Goal: Find specific page/section: Find specific page/section

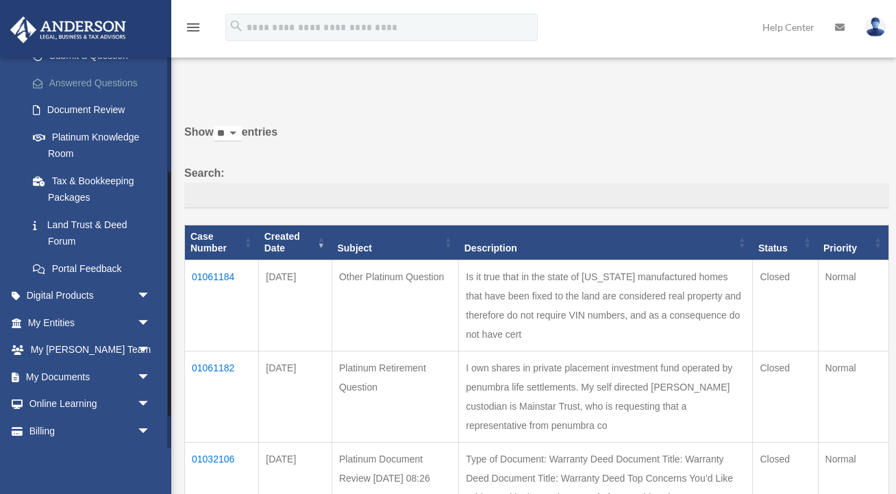
scroll to position [235, 0]
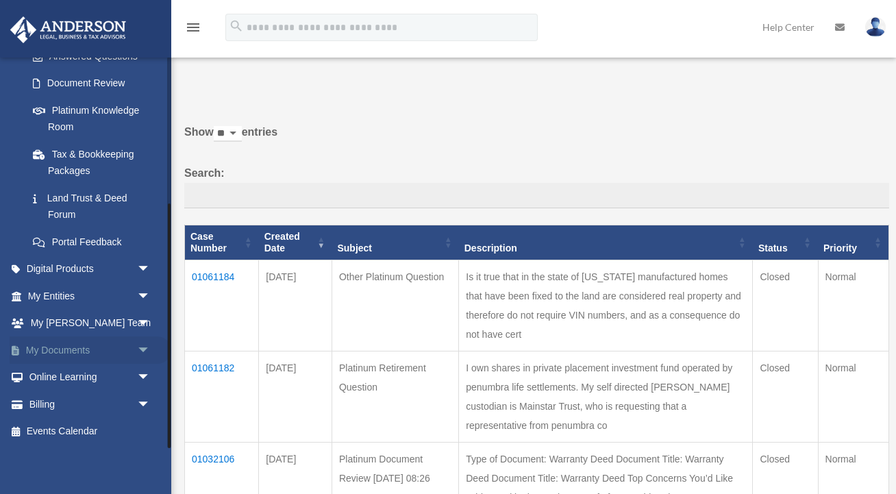
click at [48, 353] on link "My Documents arrow_drop_down" at bounding box center [91, 349] width 162 height 27
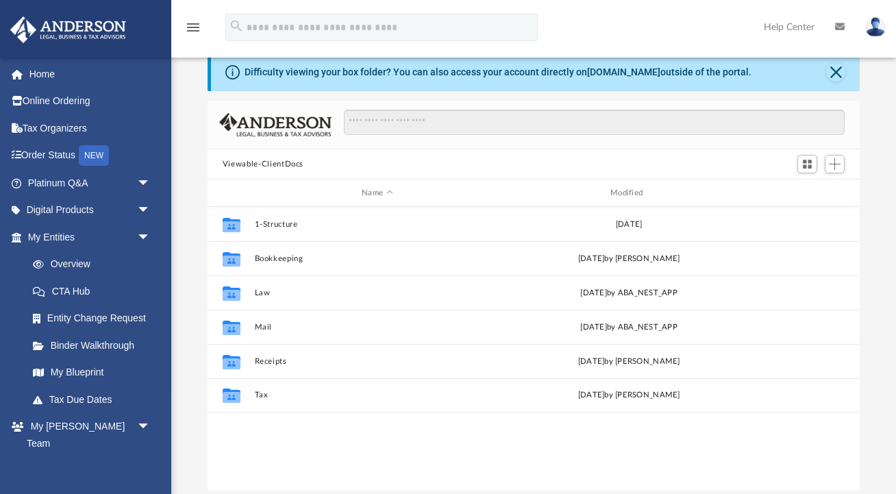
scroll to position [311, 652]
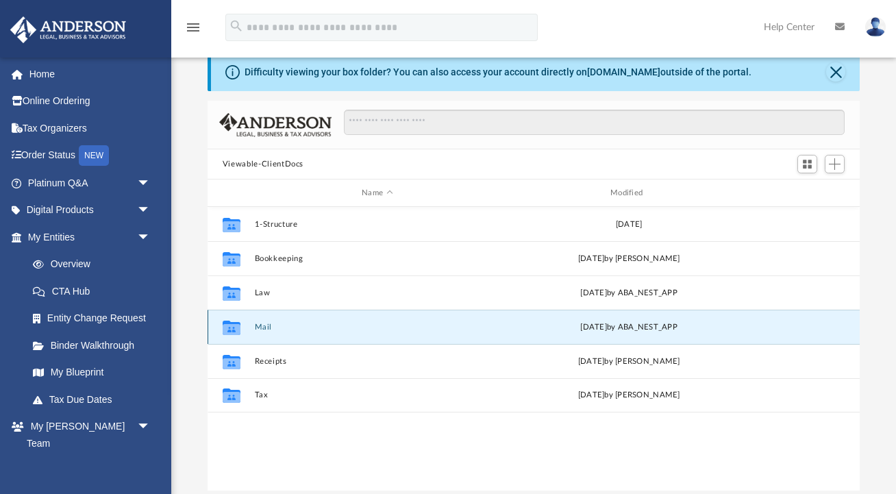
click at [259, 331] on button "Mail" at bounding box center [377, 327] width 246 height 9
click at [235, 328] on icon "grid" at bounding box center [232, 328] width 18 height 11
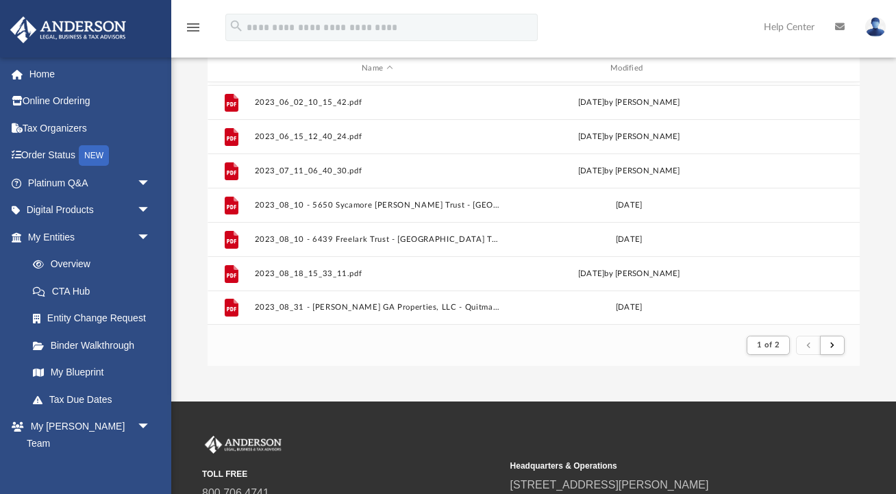
scroll to position [155, 0]
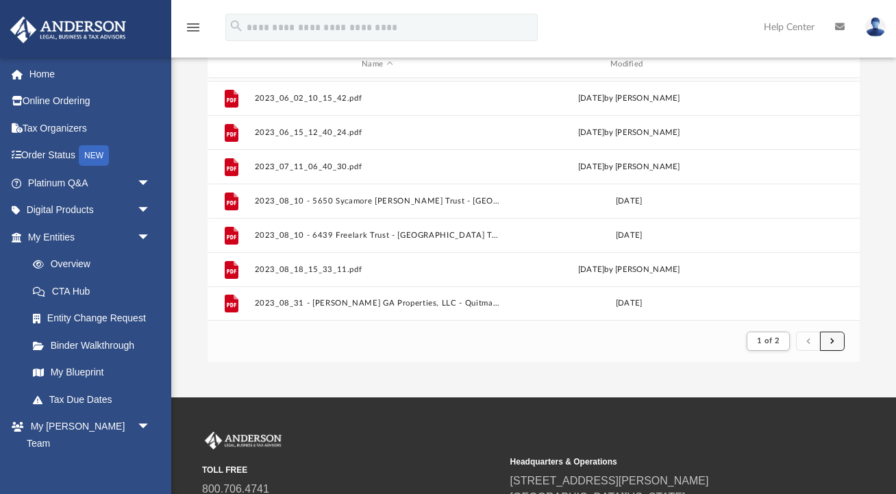
click at [833, 339] on span "submit" at bounding box center [833, 341] width 4 height 8
click at [837, 341] on button "submit" at bounding box center [832, 342] width 25 height 20
click at [835, 345] on button "submit" at bounding box center [832, 342] width 25 height 20
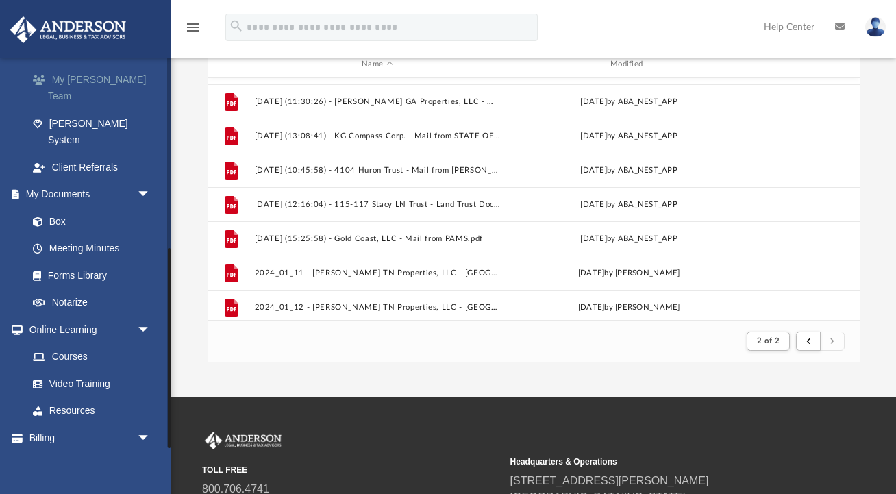
scroll to position [366, 0]
